Goal: Communication & Community: Connect with others

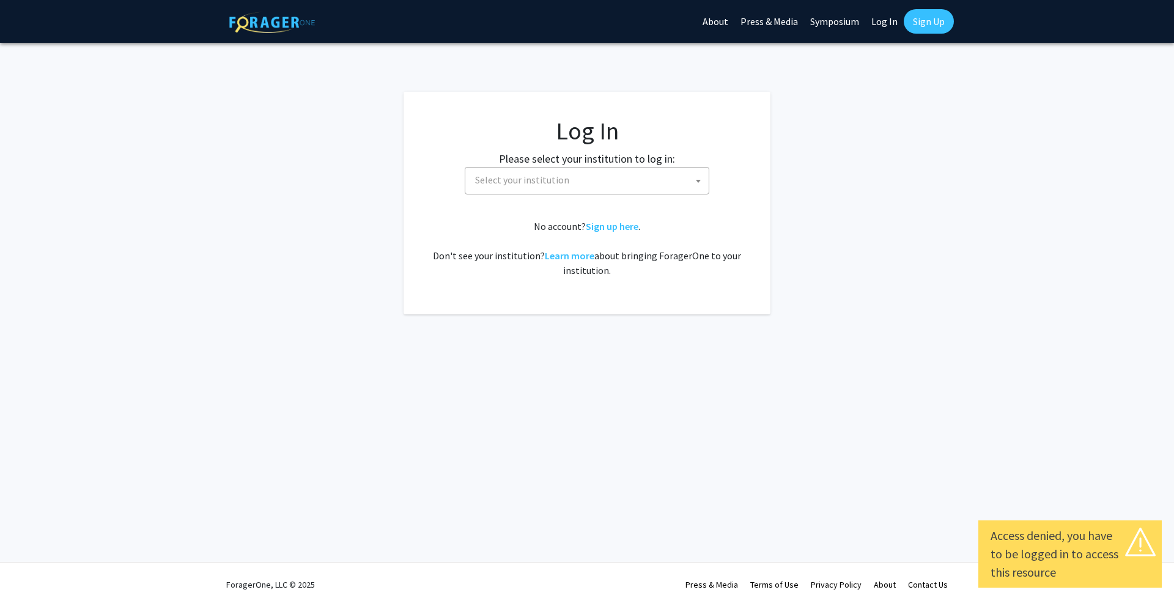
select select
click at [918, 24] on link "Sign Up" at bounding box center [929, 21] width 50 height 24
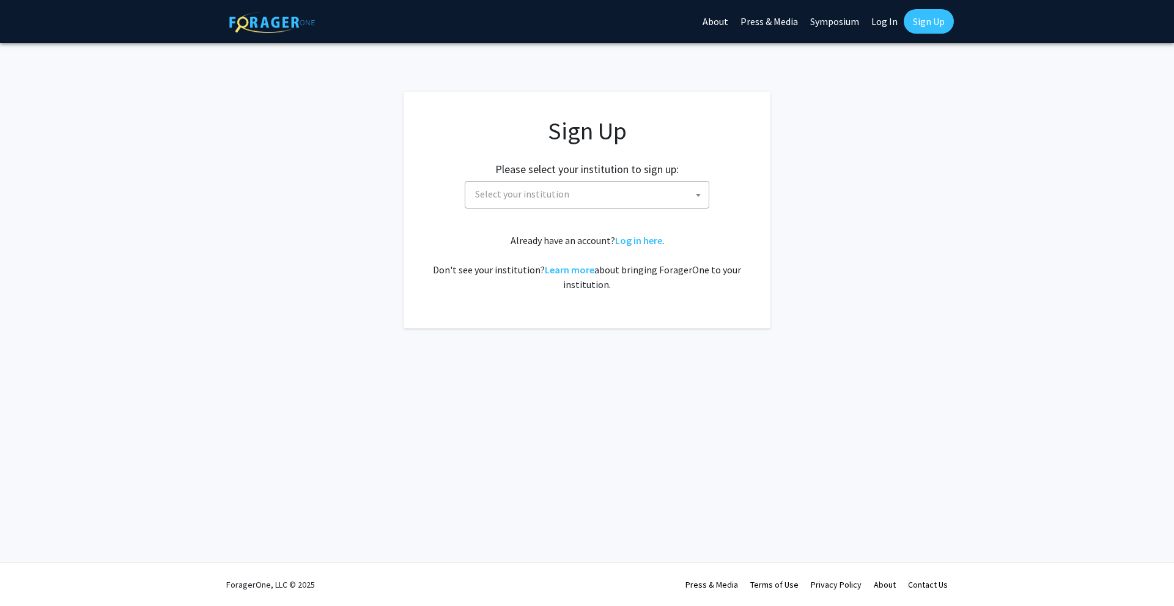
click at [546, 192] on span "Select your institution" at bounding box center [522, 194] width 94 height 12
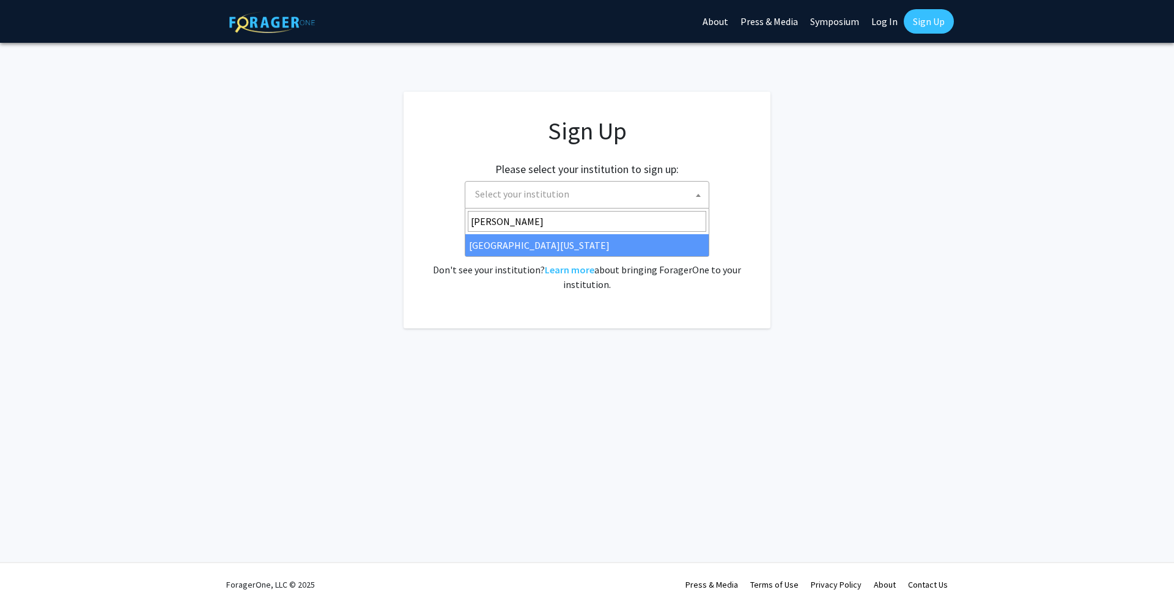
type input "mary"
select select "31"
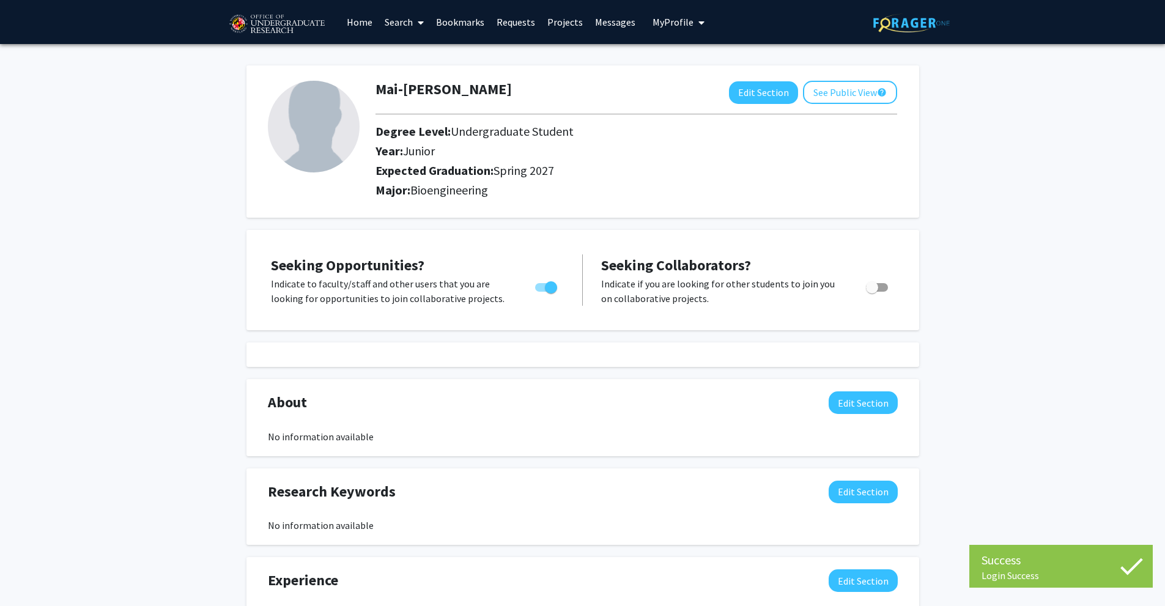
click at [608, 23] on link "Messages" at bounding box center [615, 22] width 53 height 43
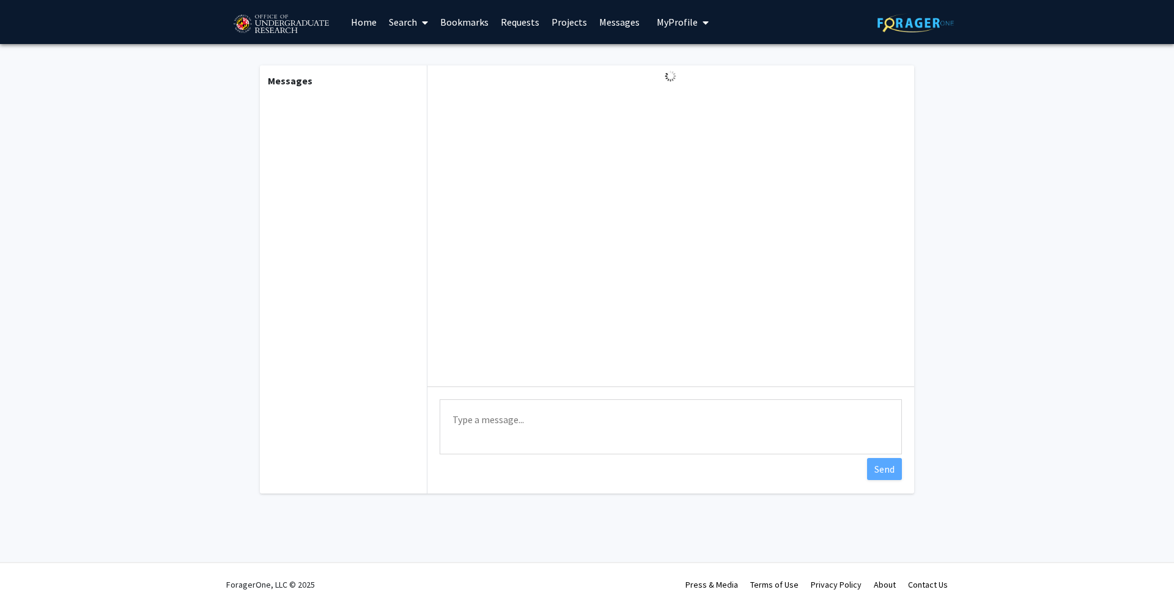
click at [519, 26] on link "Requests" at bounding box center [520, 22] width 51 height 43
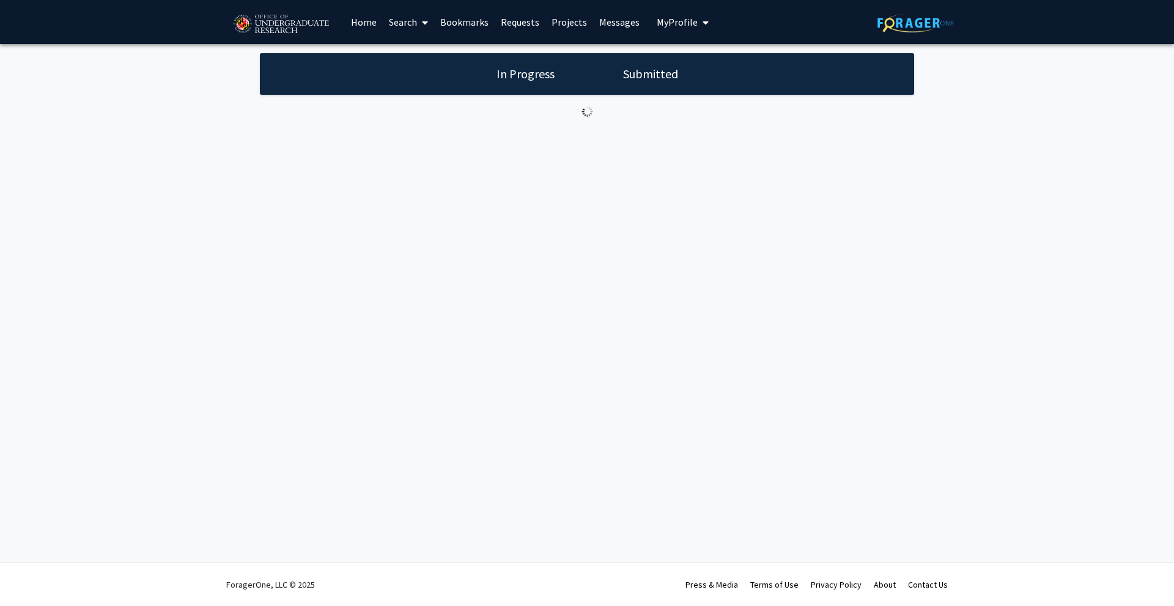
click at [685, 23] on span "My Profile" at bounding box center [677, 22] width 41 height 12
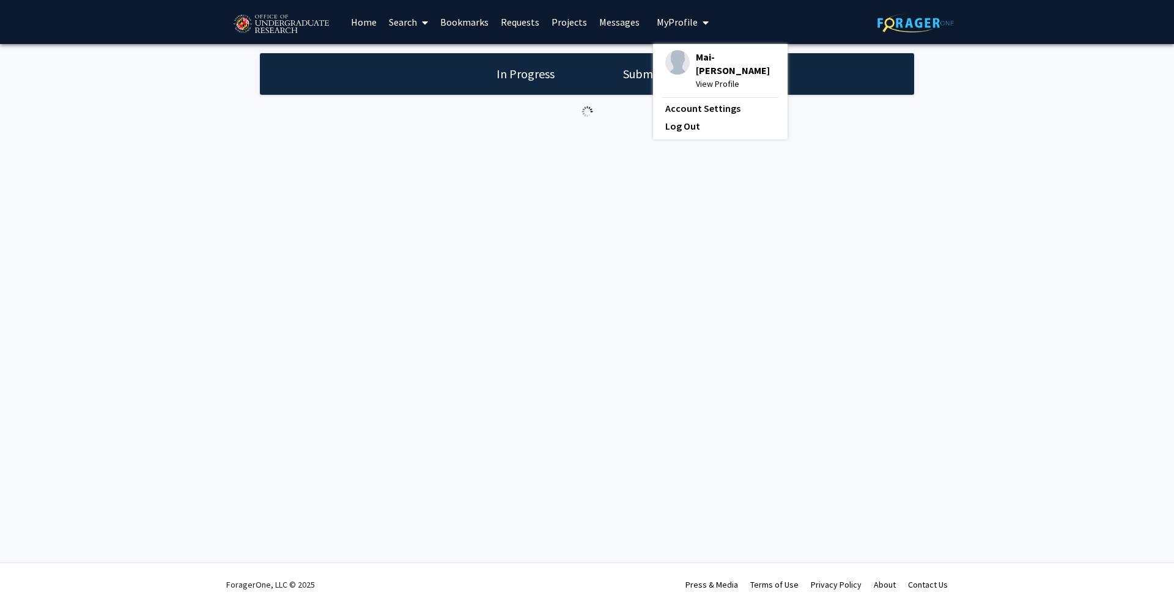
click at [626, 17] on link "Messages" at bounding box center [619, 22] width 53 height 43
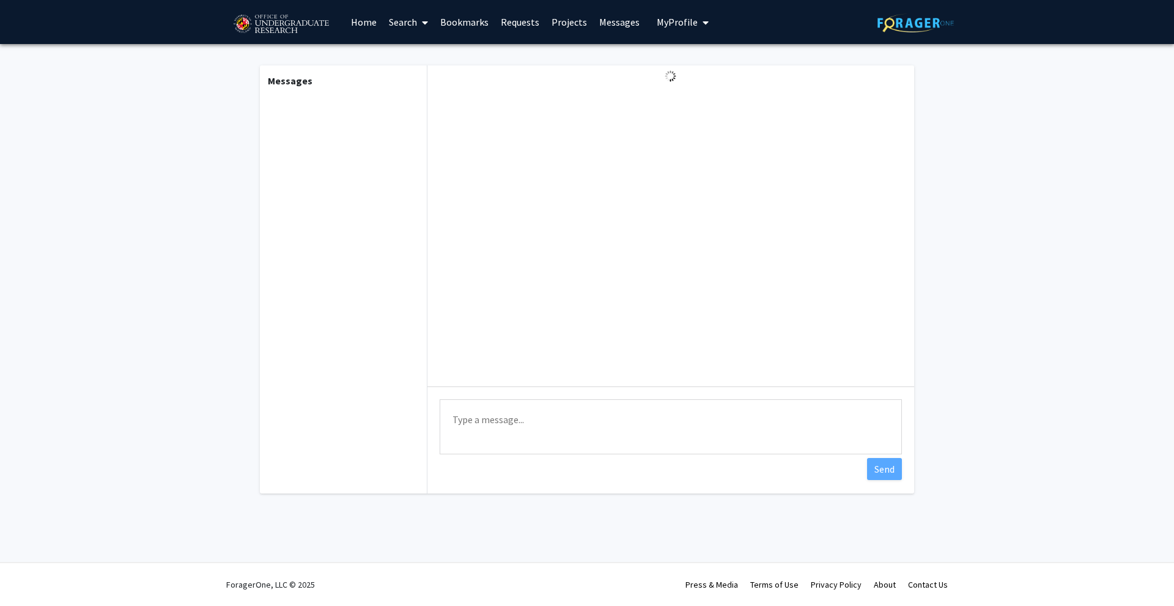
click at [492, 442] on textarea "Type a message" at bounding box center [671, 426] width 462 height 55
click at [302, 365] on div "Messages" at bounding box center [342, 279] width 169 height 428
